Goal: Information Seeking & Learning: Learn about a topic

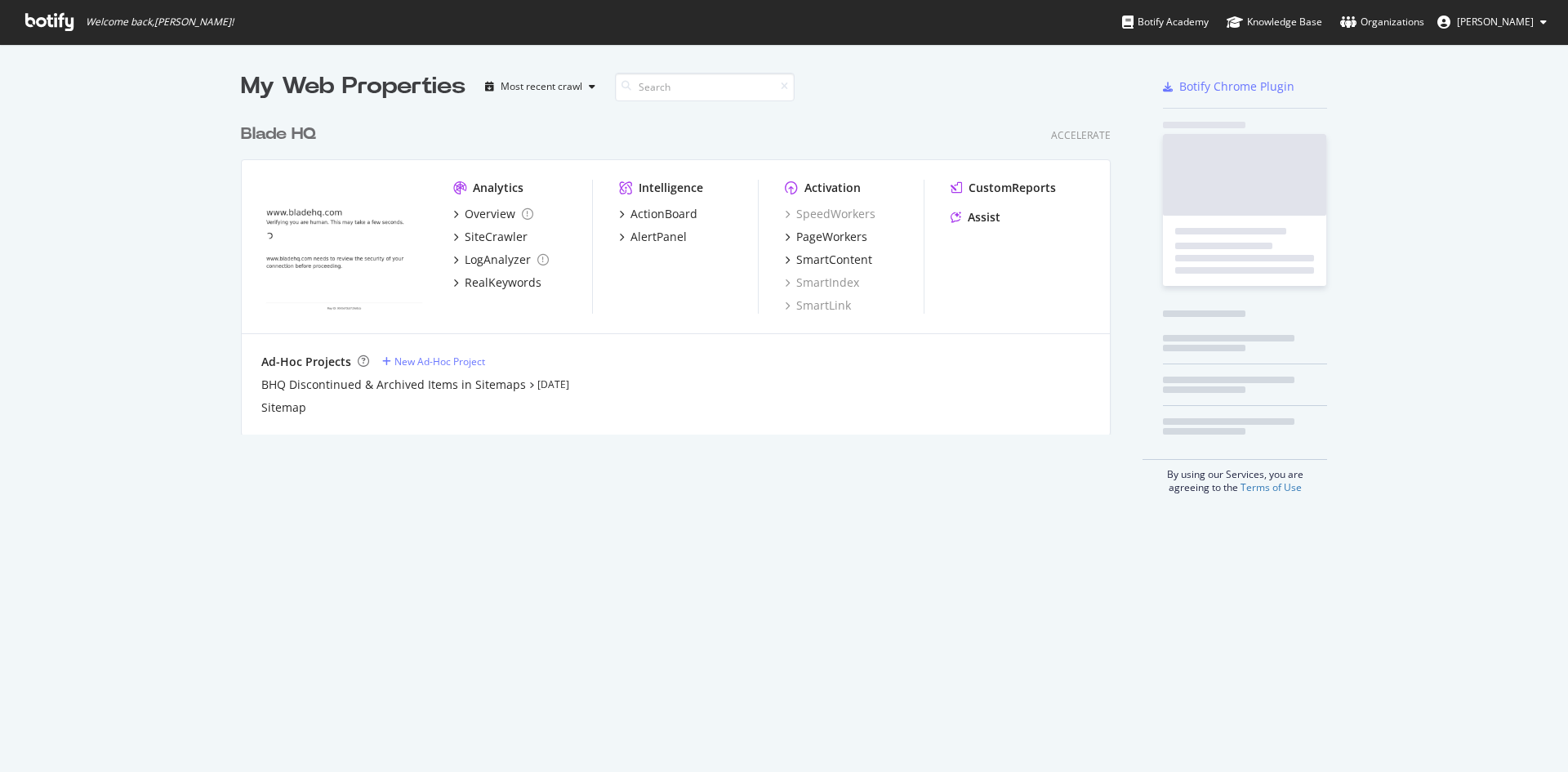
scroll to position [759, 1544]
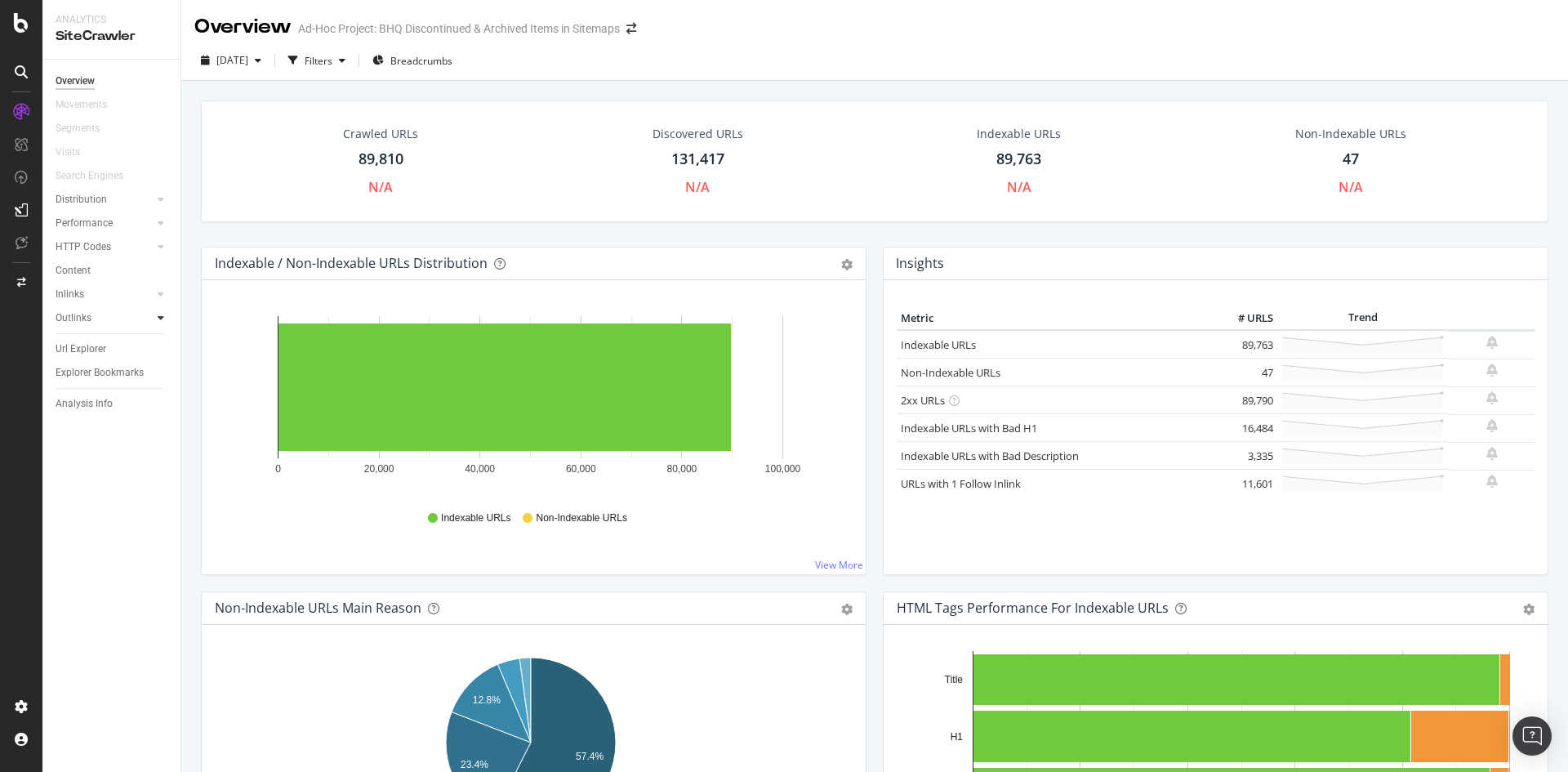
click at [158, 315] on icon at bounding box center [160, 318] width 7 height 10
click at [162, 291] on icon at bounding box center [160, 293] width 7 height 10
click at [75, 268] on div "Content" at bounding box center [74, 270] width 35 height 17
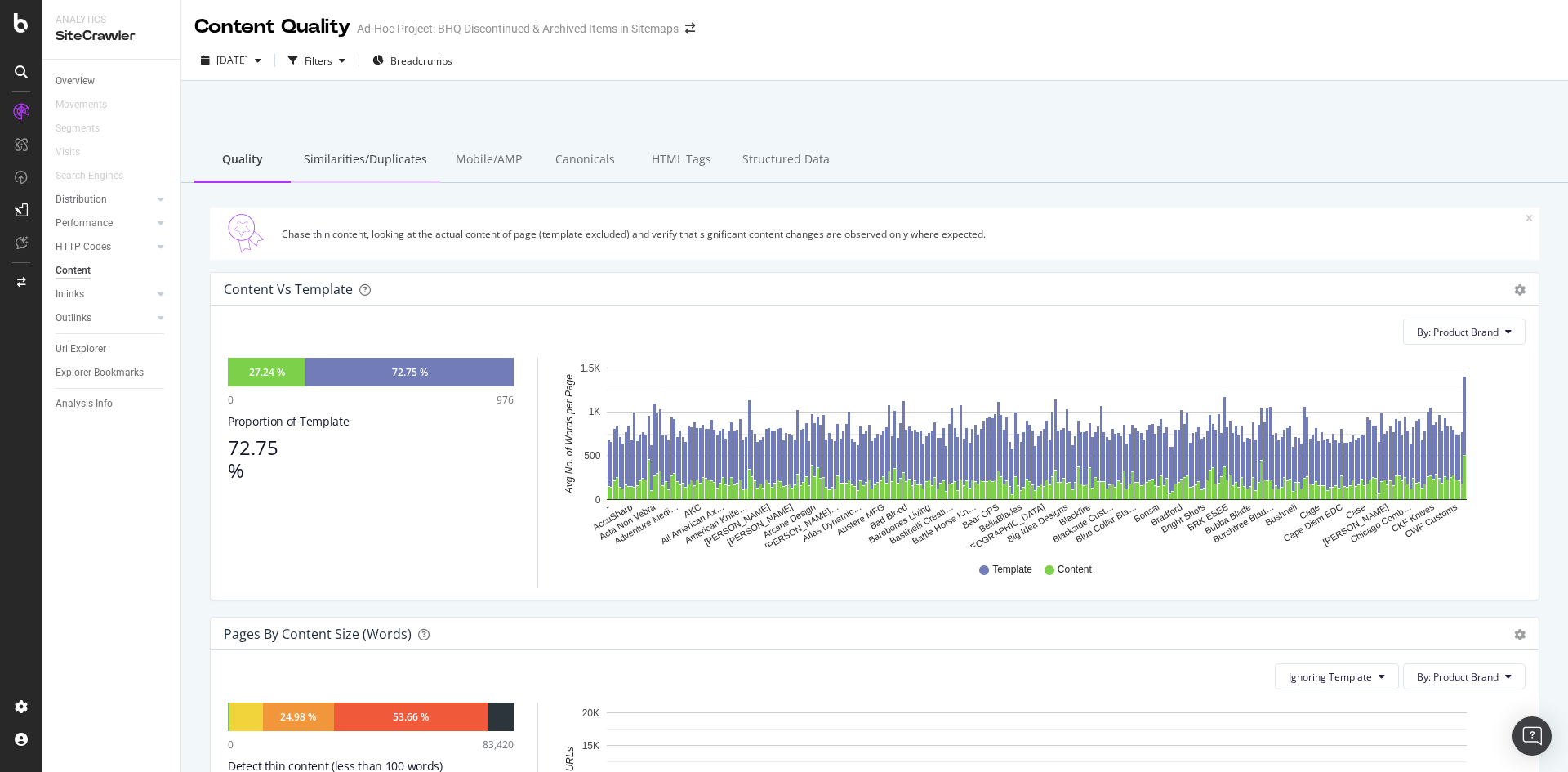
click at [374, 161] on div "Similarities/Duplicates" at bounding box center [365, 160] width 149 height 45
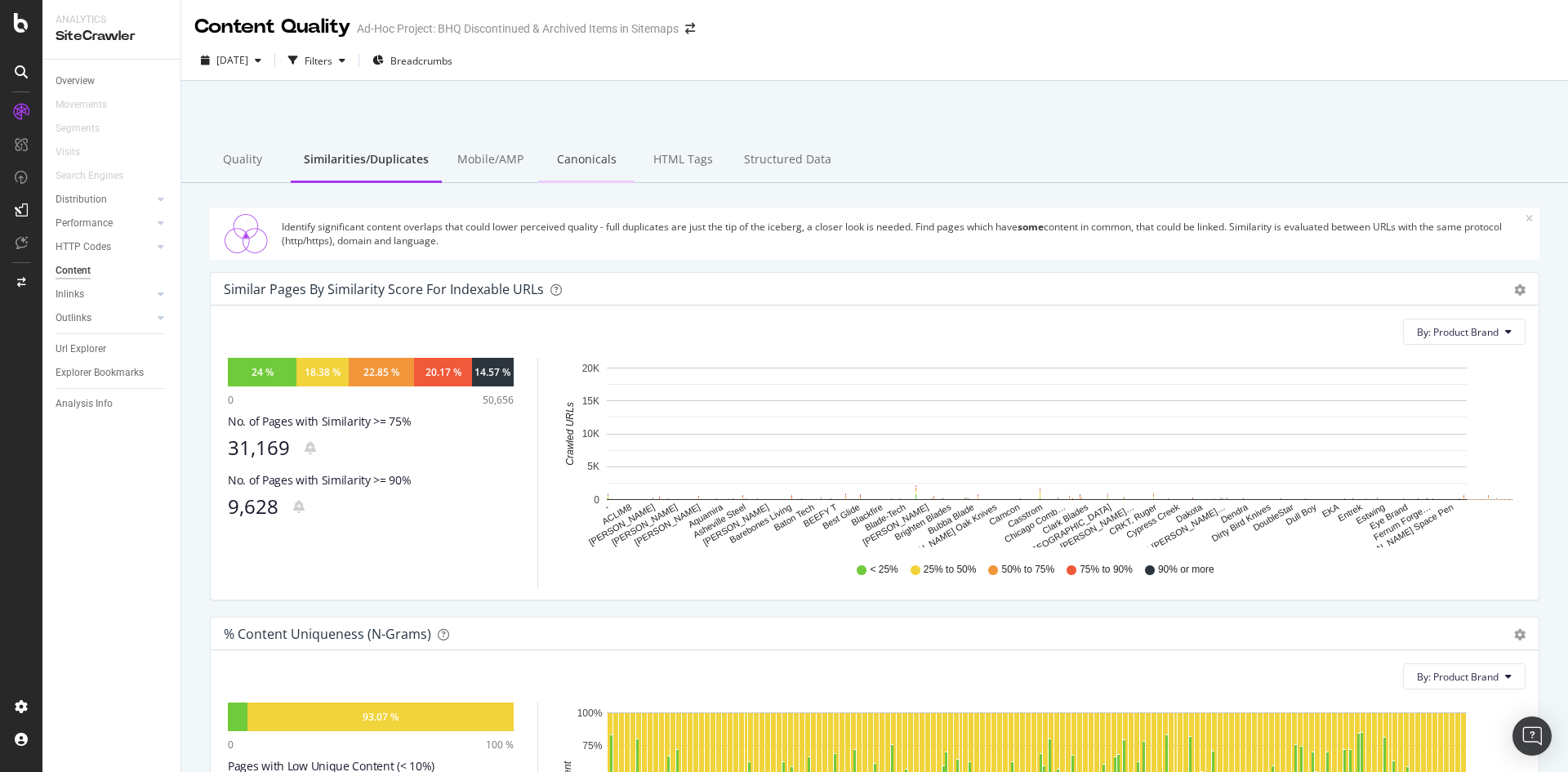
click at [586, 156] on div "Canonicals" at bounding box center [586, 160] width 96 height 45
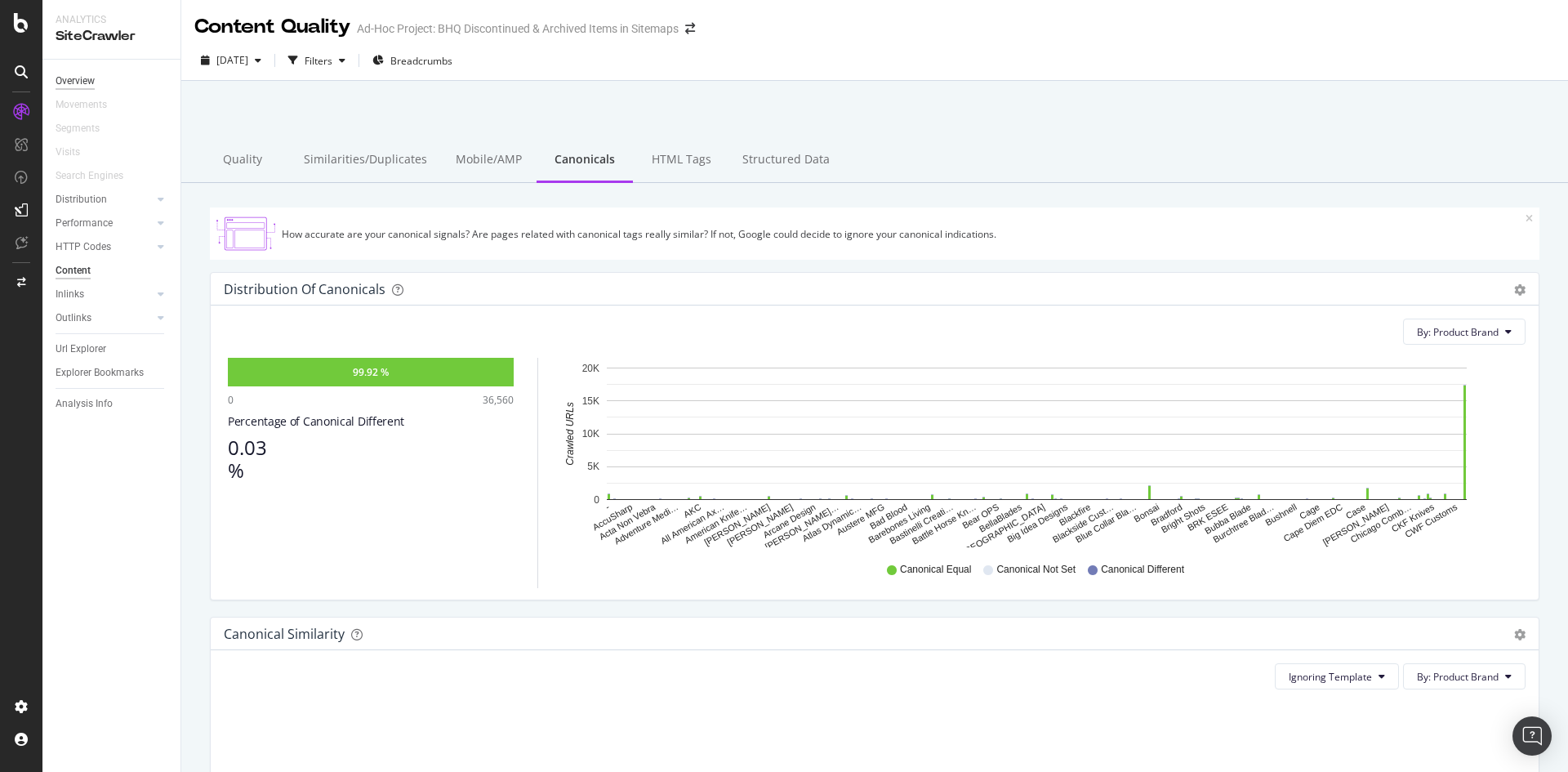
click at [87, 81] on div "Overview" at bounding box center [75, 81] width 39 height 17
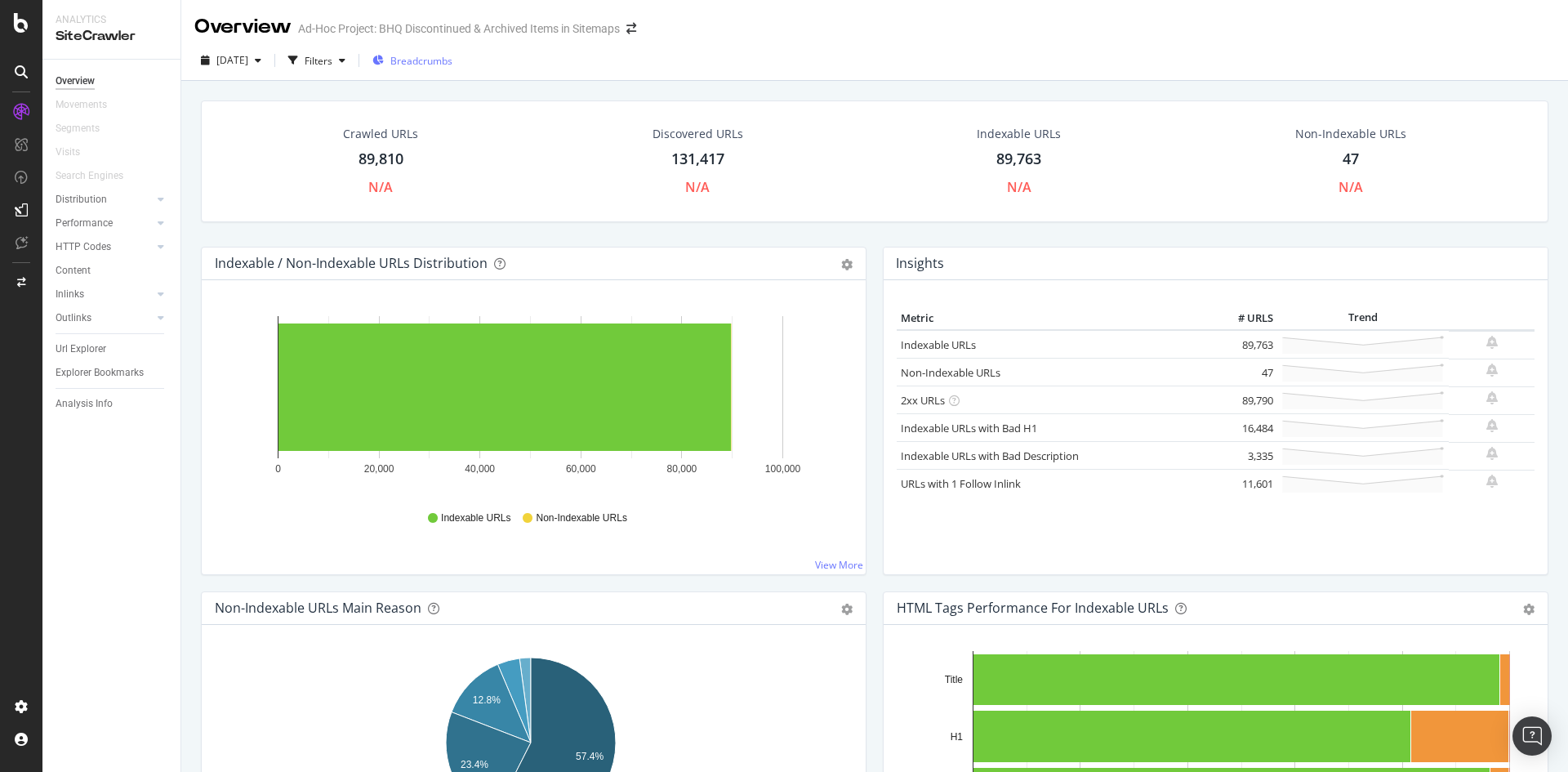
click at [453, 62] on span "Breadcrumbs" at bounding box center [421, 61] width 62 height 14
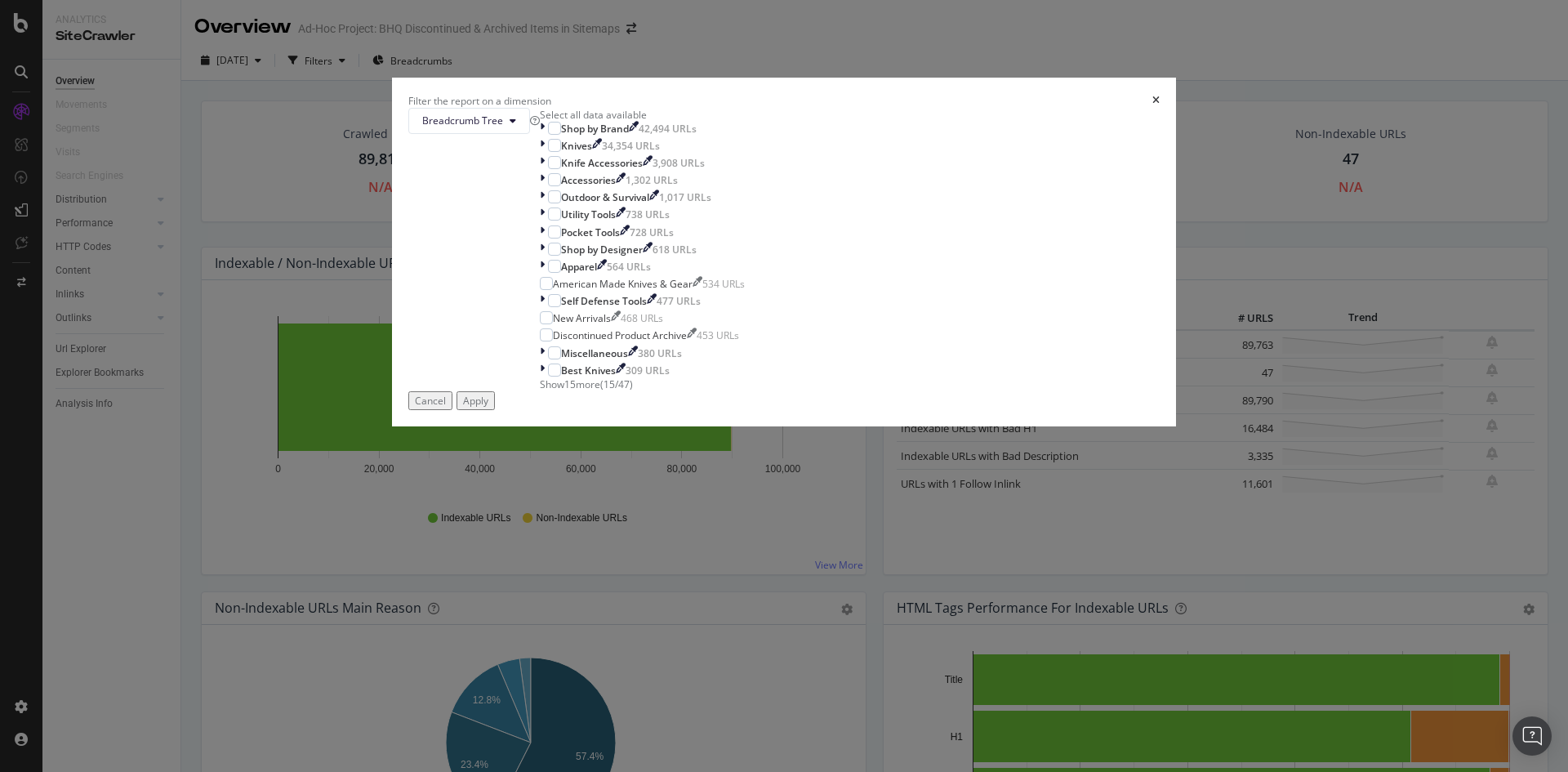
click at [1152, 105] on icon "times" at bounding box center [1156, 101] width 7 height 10
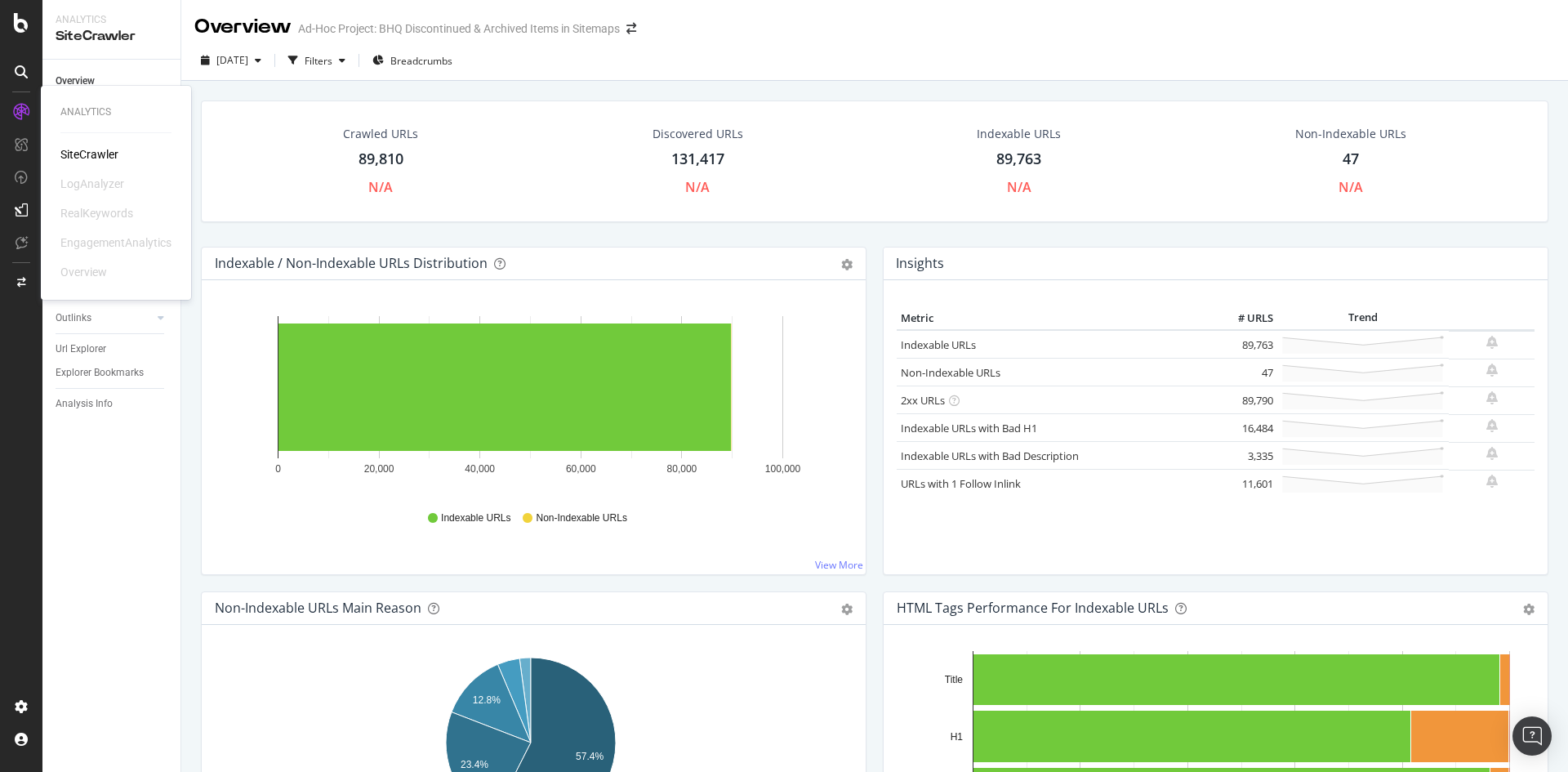
click at [83, 154] on div "SiteCrawler" at bounding box center [89, 155] width 58 height 17
click at [352, 60] on div "button" at bounding box center [342, 61] width 20 height 10
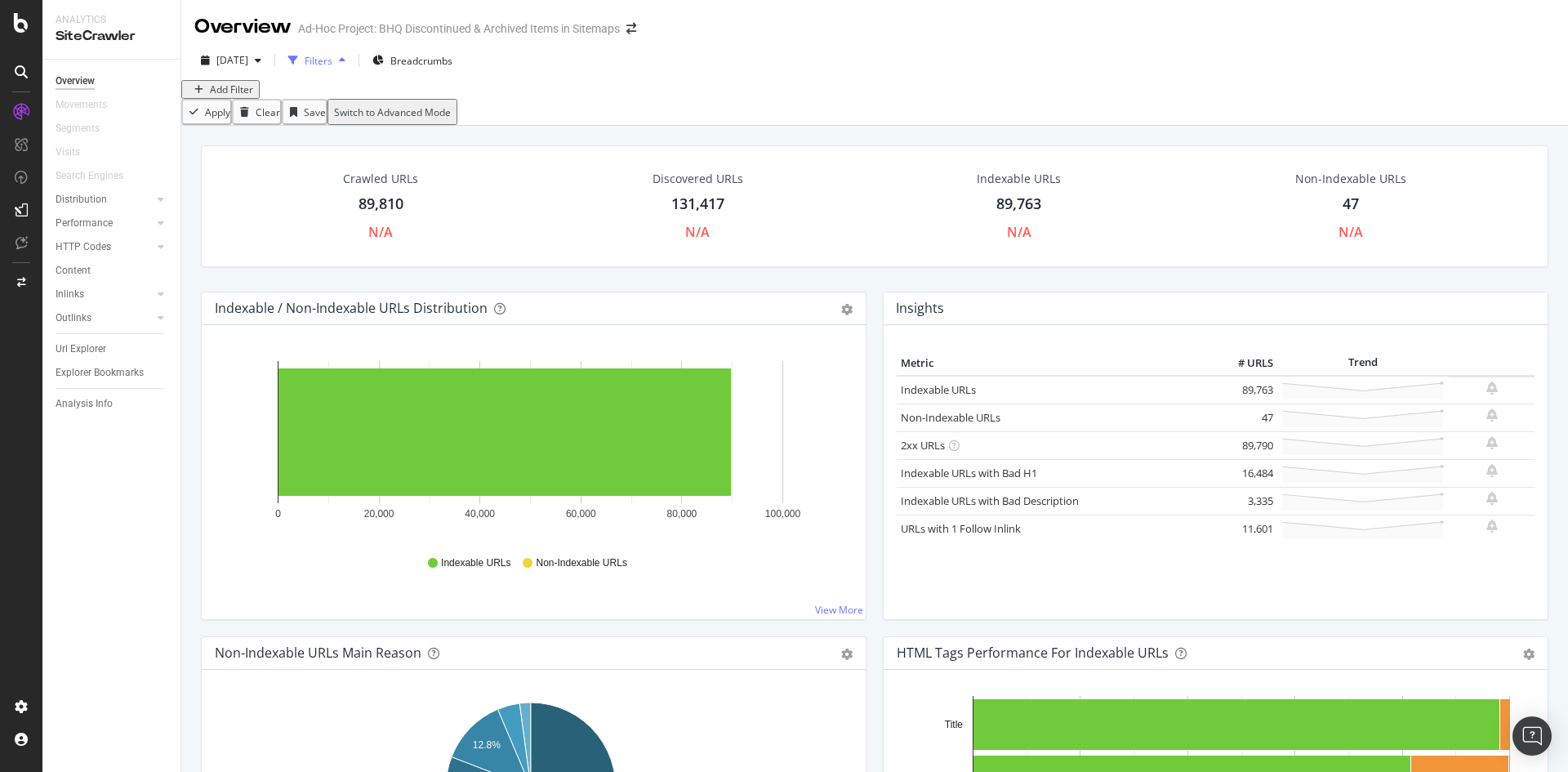
click at [352, 60] on div "button" at bounding box center [342, 61] width 20 height 10
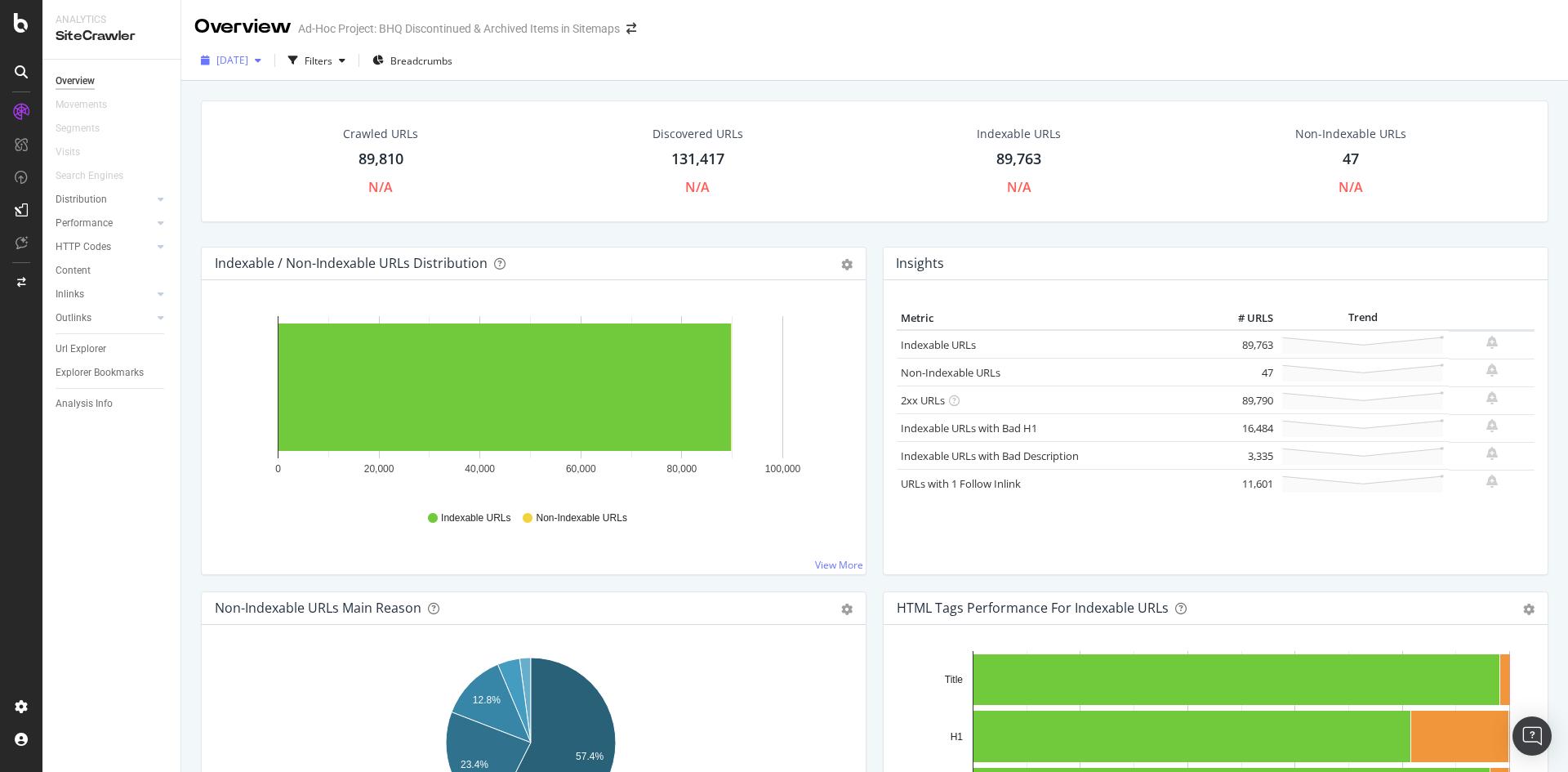
click at [268, 58] on div "button" at bounding box center [258, 61] width 20 height 10
